Goal: Check status: Check status

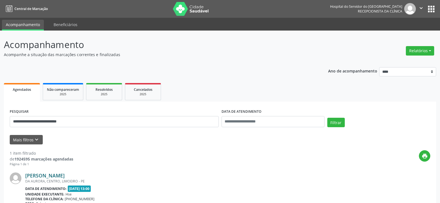
click at [42, 175] on link "[PERSON_NAME]" at bounding box center [44, 175] width 39 height 6
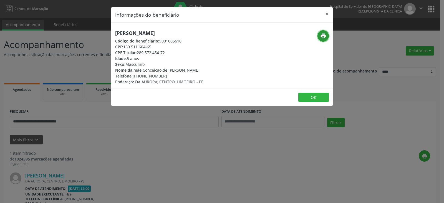
click at [324, 33] on icon "print" at bounding box center [323, 36] width 6 height 6
drag, startPoint x: 138, startPoint y: 52, endPoint x: 169, endPoint y: 51, distance: 31.4
click at [169, 51] on div "CPF Titular: 289.572.454-72" at bounding box center [159, 53] width 88 height 6
copy div "289.572.454-72"
click at [177, 38] on div "Código do beneficiário: 9001005610" at bounding box center [159, 41] width 88 height 6
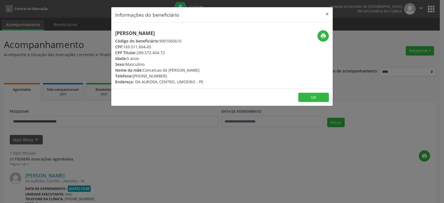
drag, startPoint x: 137, startPoint y: 53, endPoint x: 171, endPoint y: 54, distance: 33.6
click at [171, 54] on div "CPF Titular: 289.572.454-72" at bounding box center [159, 53] width 88 height 6
copy div "289.572.454-72"
click at [328, 12] on button "×" at bounding box center [327, 14] width 11 height 14
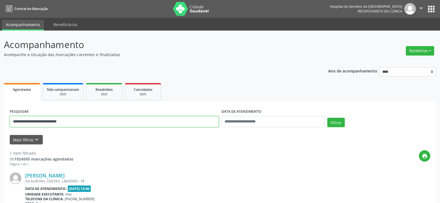
drag, startPoint x: 90, startPoint y: 119, endPoint x: 0, endPoint y: 120, distance: 90.2
click at [0, 120] on div "**********" at bounding box center [220, 146] width 440 height 230
paste input "text"
type input "**********"
click at [327, 118] on button "Filtrar" at bounding box center [335, 122] width 17 height 9
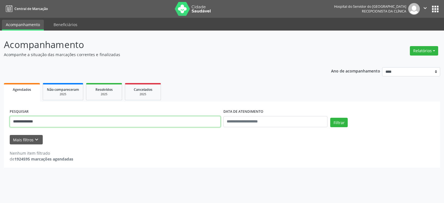
click at [50, 127] on input "**********" at bounding box center [115, 121] width 211 height 11
click at [330, 118] on button "Filtrar" at bounding box center [338, 122] width 17 height 9
